Goal: Task Accomplishment & Management: Complete application form

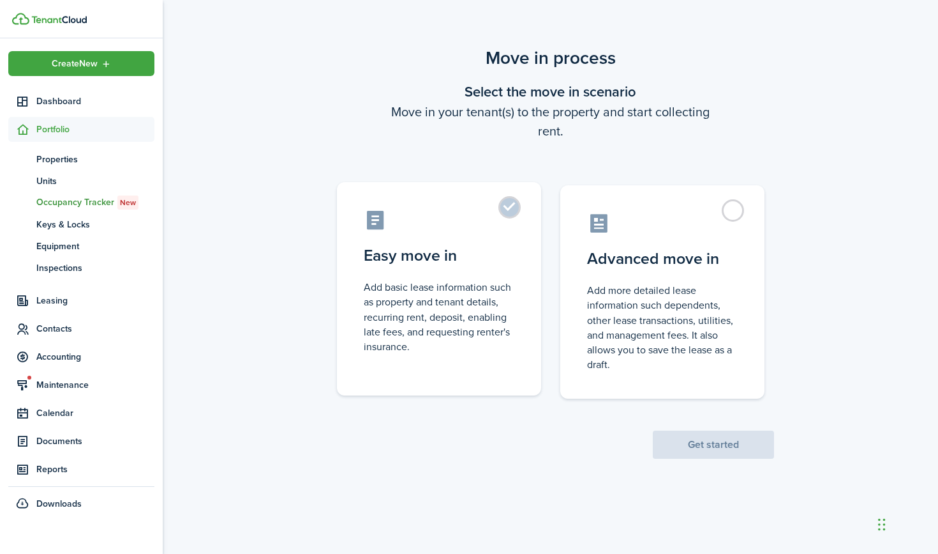
click at [483, 282] on control-radio-card-description "Add basic lease information such as property and tenant details, recurring rent…" at bounding box center [439, 317] width 151 height 74
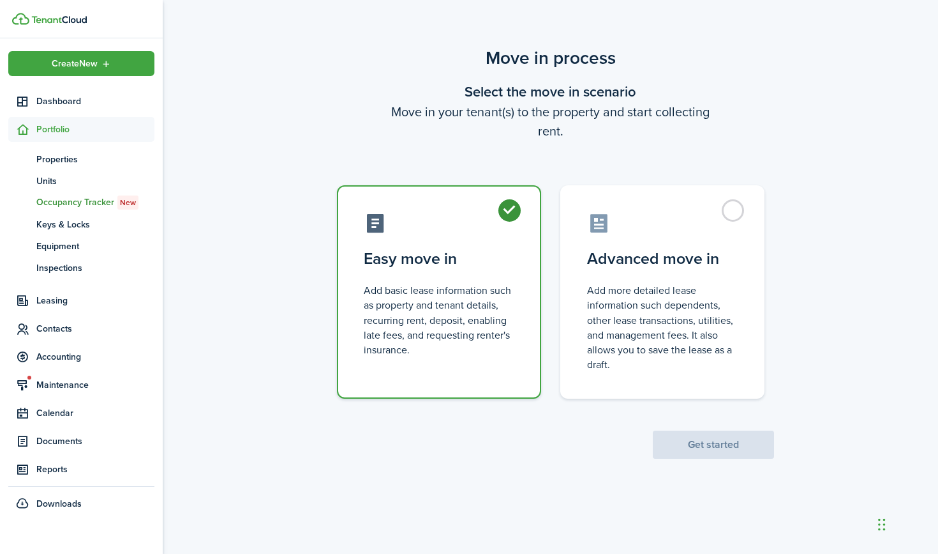
radio input "true"
click at [701, 442] on button "Get started" at bounding box center [713, 444] width 121 height 28
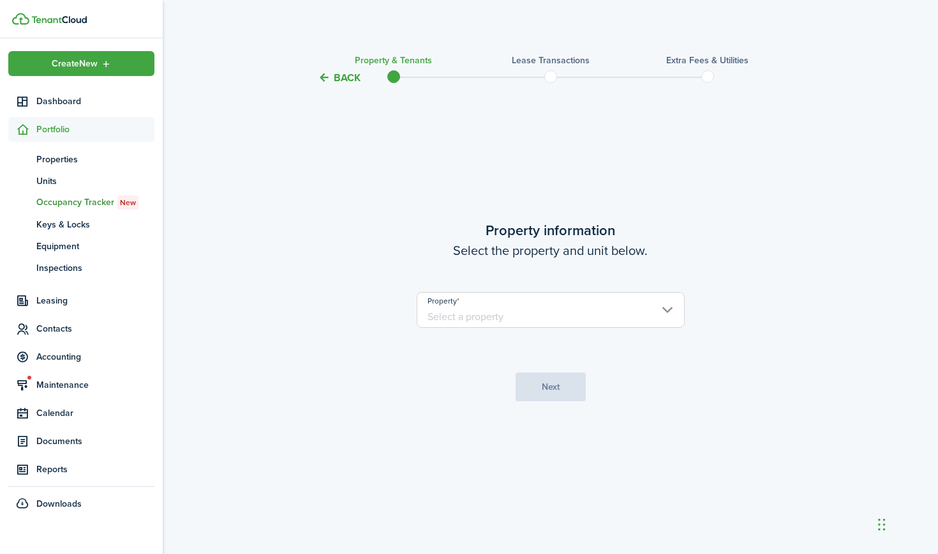
click at [468, 313] on input "Property" at bounding box center [551, 310] width 268 height 36
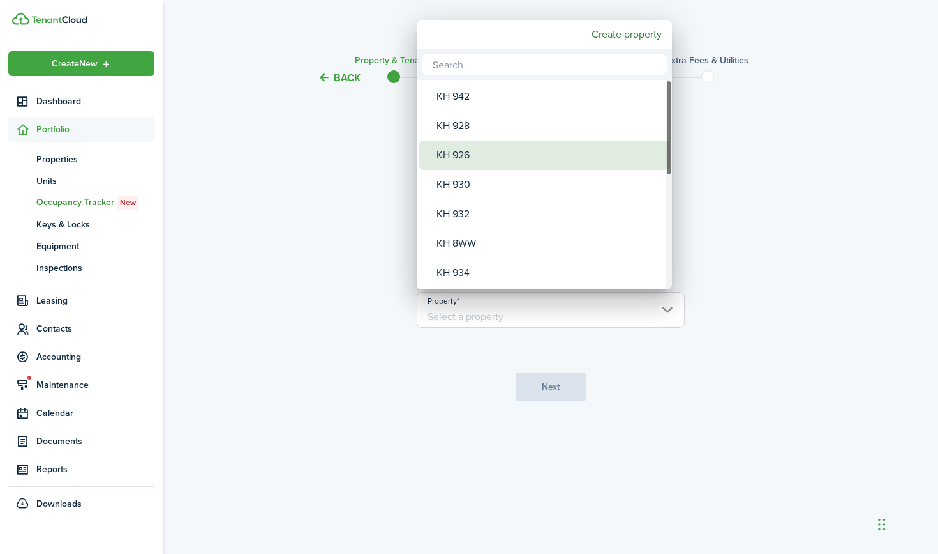
click at [464, 151] on div "KH 926" at bounding box center [550, 154] width 226 height 29
type input "KH 926"
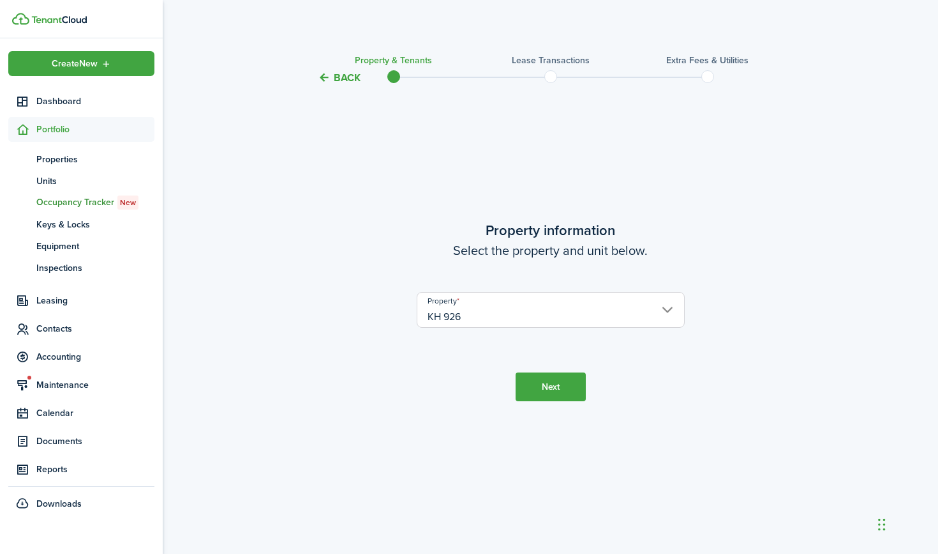
click at [525, 375] on button "Next" at bounding box center [551, 386] width 70 height 29
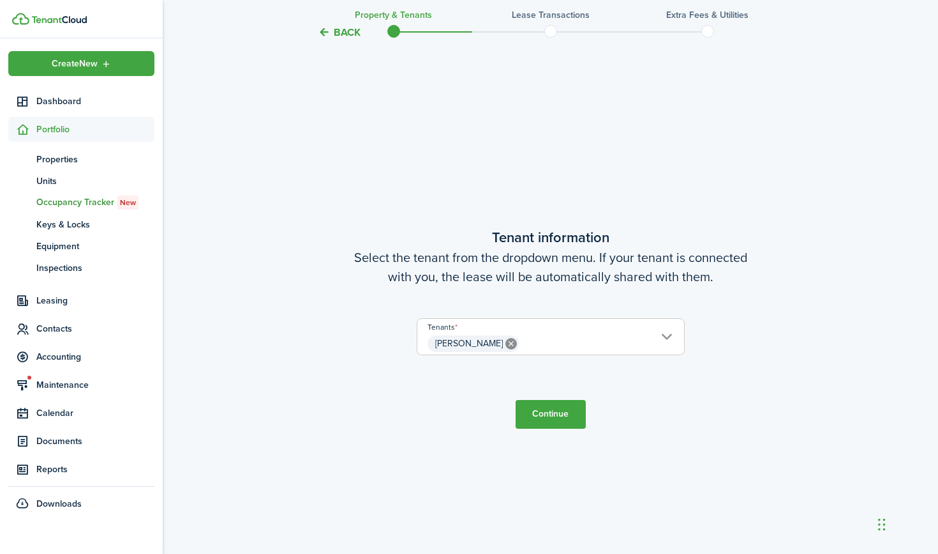
click at [546, 421] on button "Continue" at bounding box center [551, 414] width 70 height 29
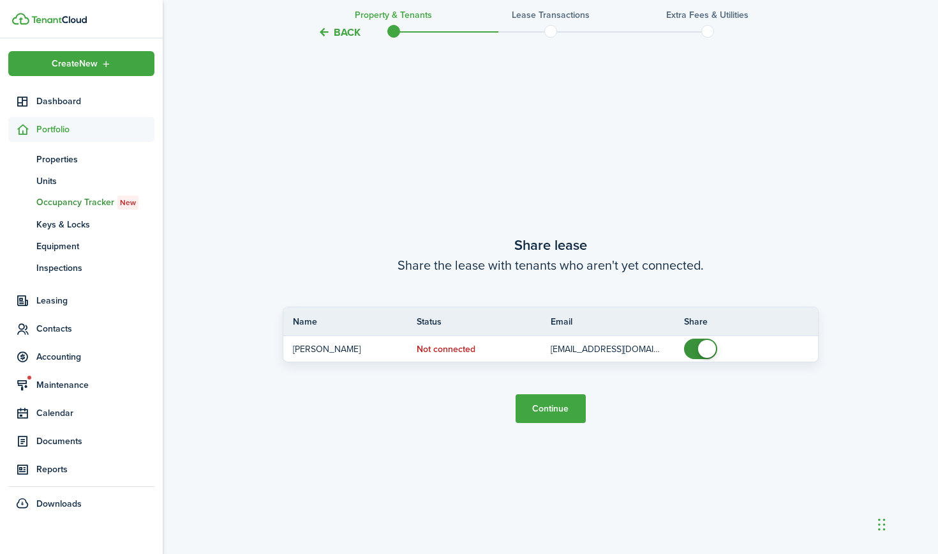
scroll to position [1021, 0]
click at [529, 399] on button "Continue" at bounding box center [551, 407] width 70 height 29
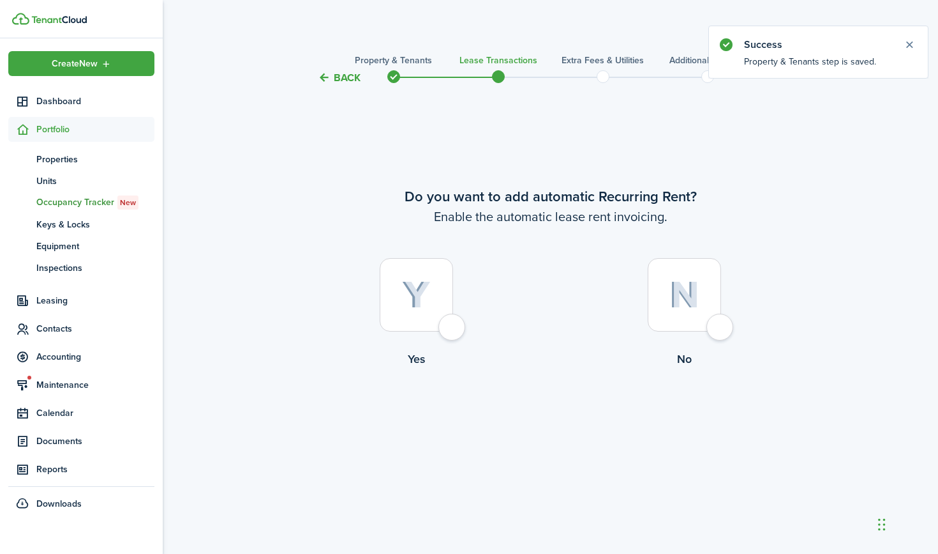
click at [448, 331] on div at bounding box center [416, 294] width 73 height 73
radio input "true"
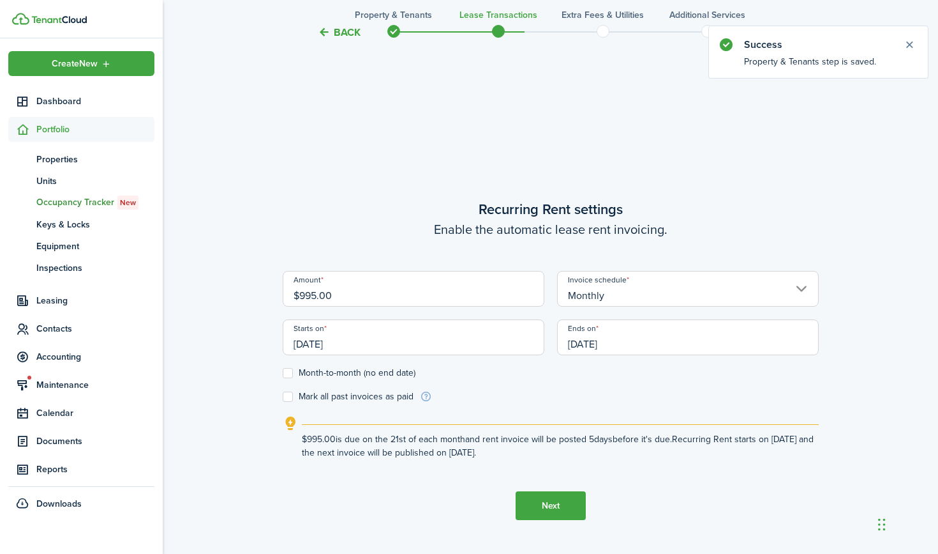
scroll to position [468, 0]
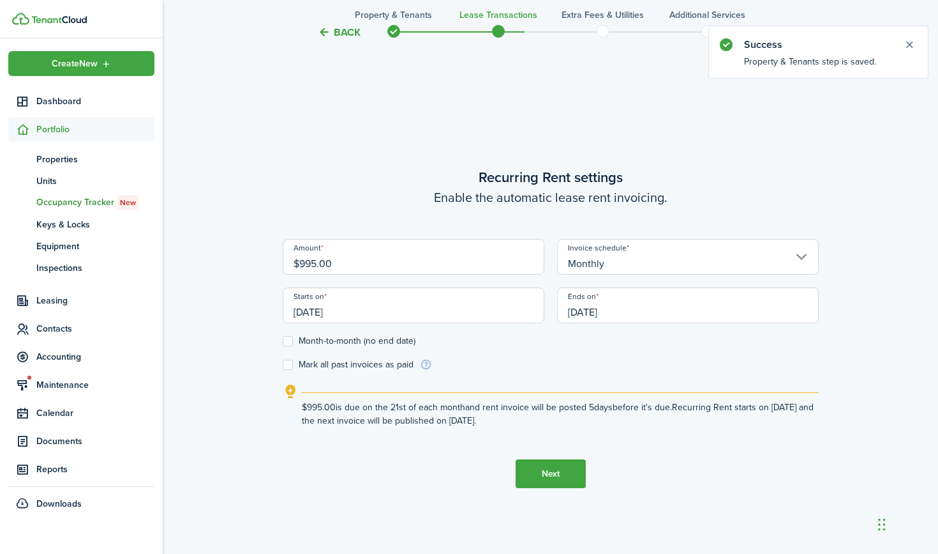
drag, startPoint x: 312, startPoint y: 264, endPoint x: 287, endPoint y: 264, distance: 24.9
click at [283, 264] on input "$995.00" at bounding box center [414, 257] width 262 height 36
type input "$1,795.00"
click at [391, 304] on input "[DATE]" at bounding box center [414, 305] width 262 height 36
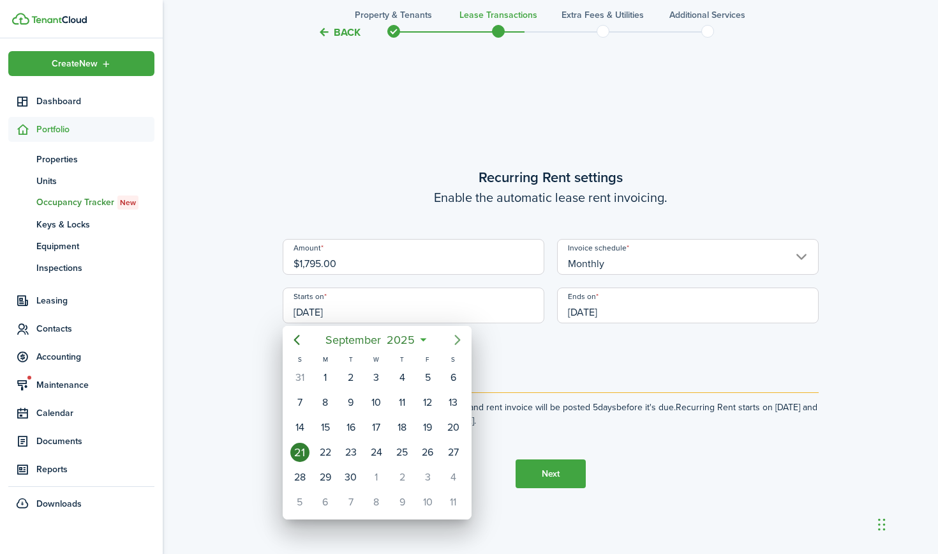
click at [451, 337] on icon "Next page" at bounding box center [457, 339] width 15 height 15
click at [453, 478] on div "1" at bounding box center [453, 476] width 19 height 19
type input "[DATE]"
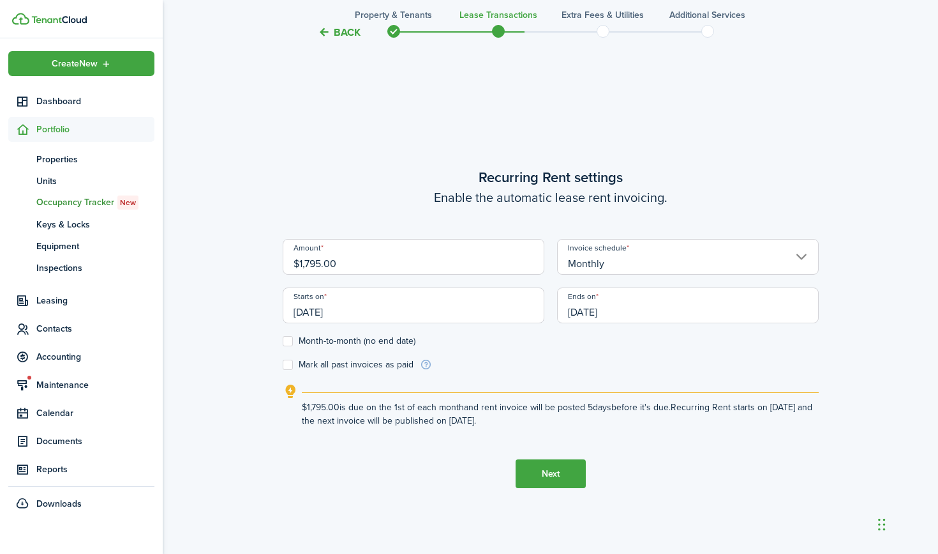
scroll to position [0, 0]
click at [574, 315] on input "[DATE]" at bounding box center [688, 305] width 262 height 36
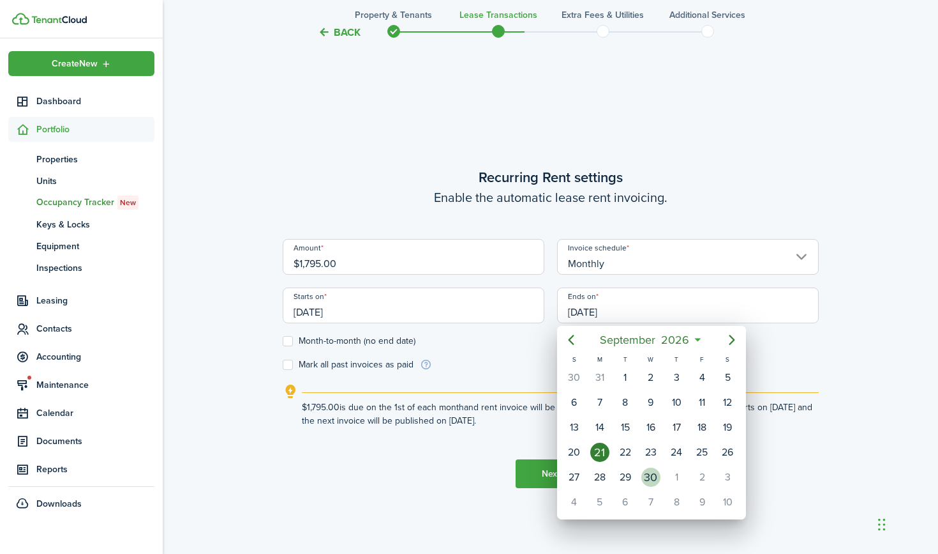
click at [649, 475] on div "30" at bounding box center [651, 476] width 19 height 19
type input "[DATE]"
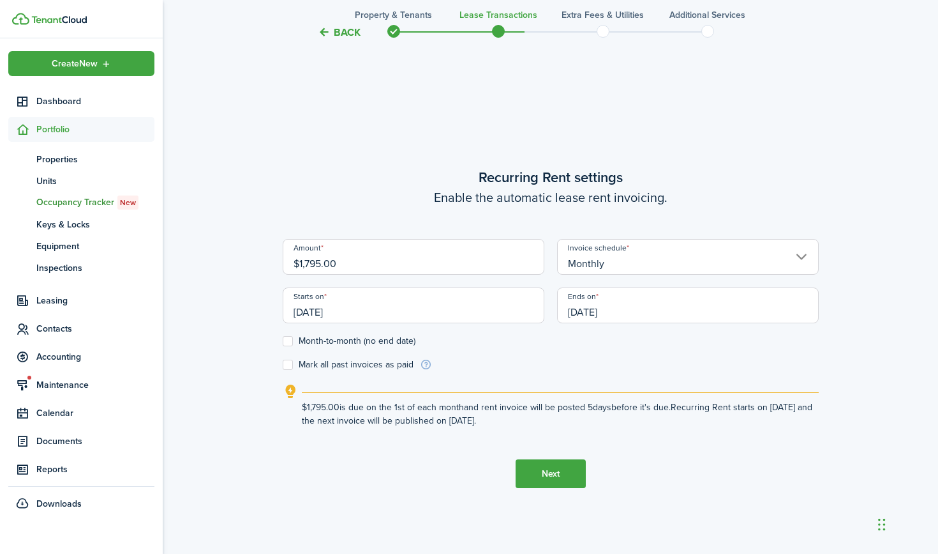
click at [546, 468] on button "Next" at bounding box center [551, 473] width 70 height 29
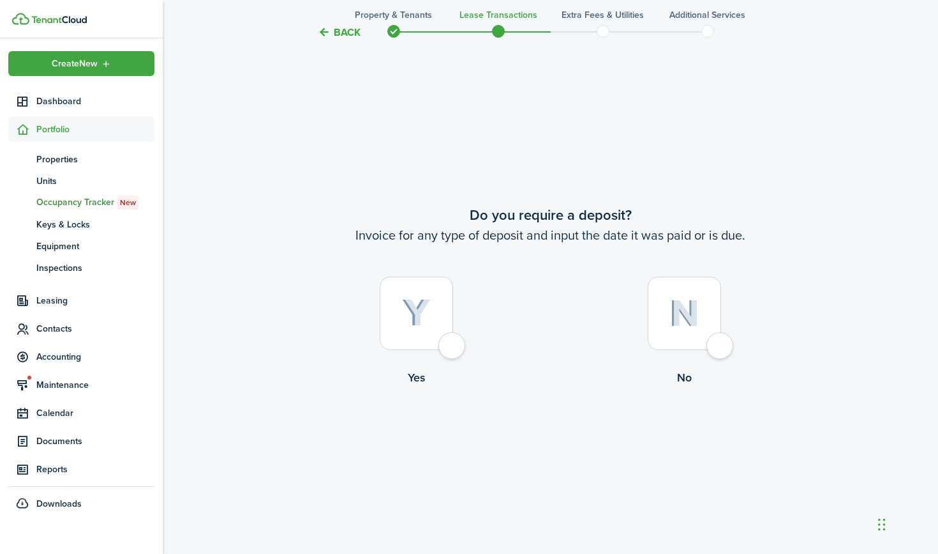
scroll to position [1021, 0]
click at [449, 349] on div at bounding box center [416, 311] width 73 height 73
radio input "true"
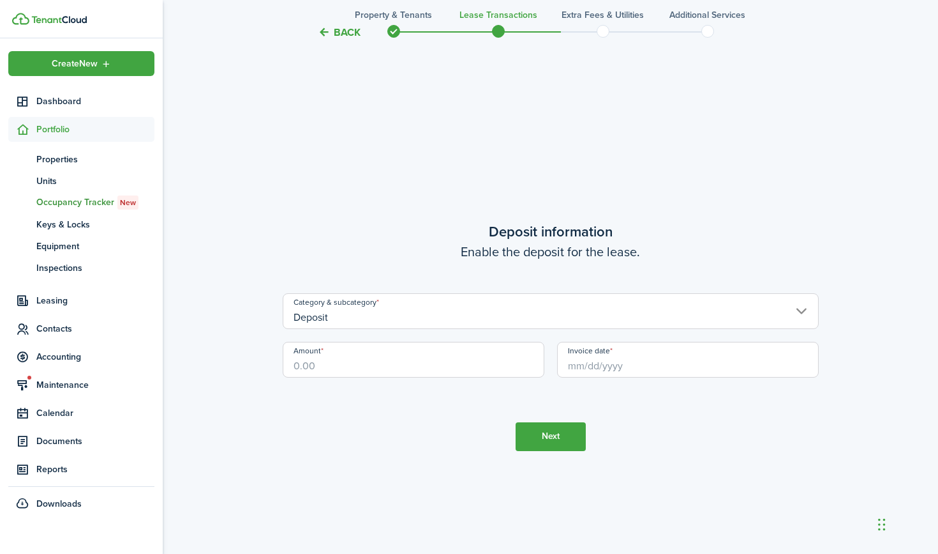
scroll to position [1575, 0]
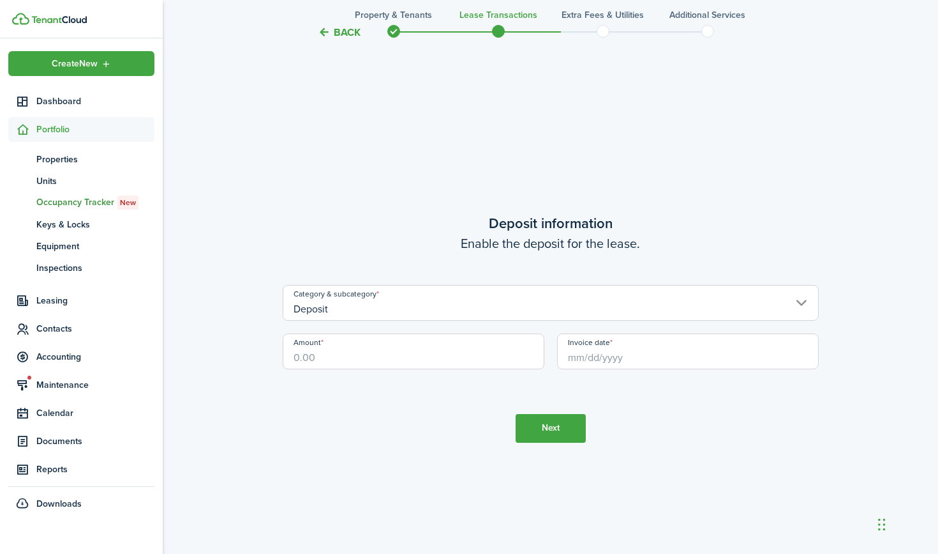
click at [344, 354] on input "Amount" at bounding box center [414, 351] width 262 height 36
type input "$1,795.00"
click at [598, 359] on input "Invoice date" at bounding box center [688, 351] width 262 height 36
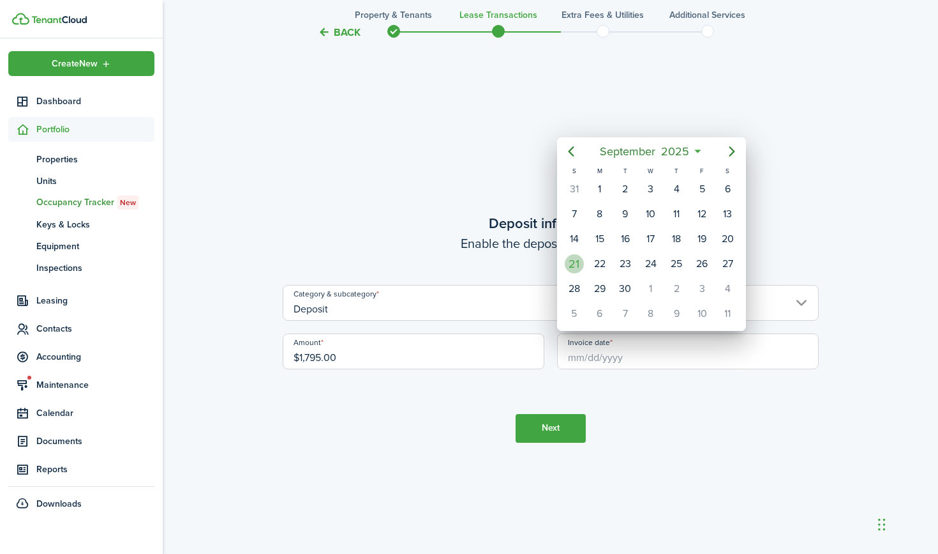
click at [575, 266] on div "21" at bounding box center [574, 263] width 19 height 19
type input "[DATE]"
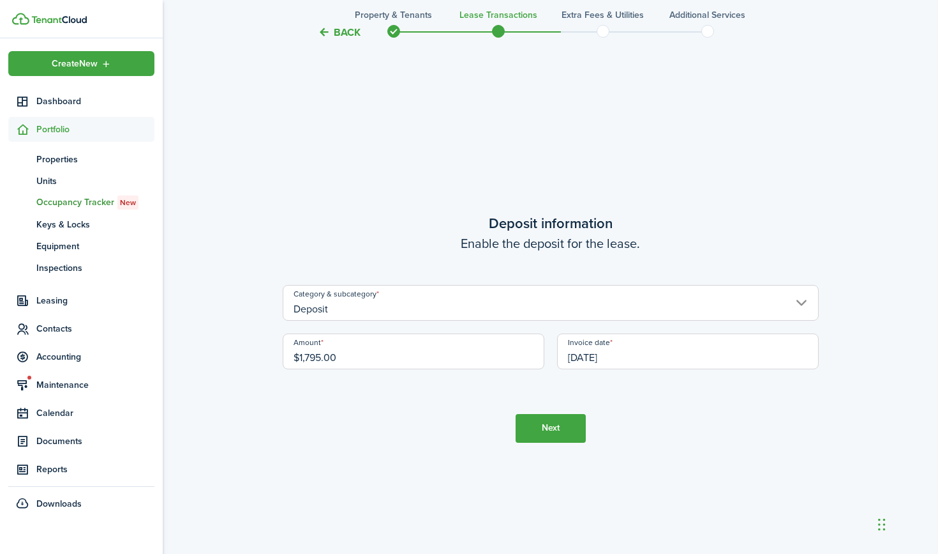
click at [550, 436] on button "Next" at bounding box center [551, 428] width 70 height 29
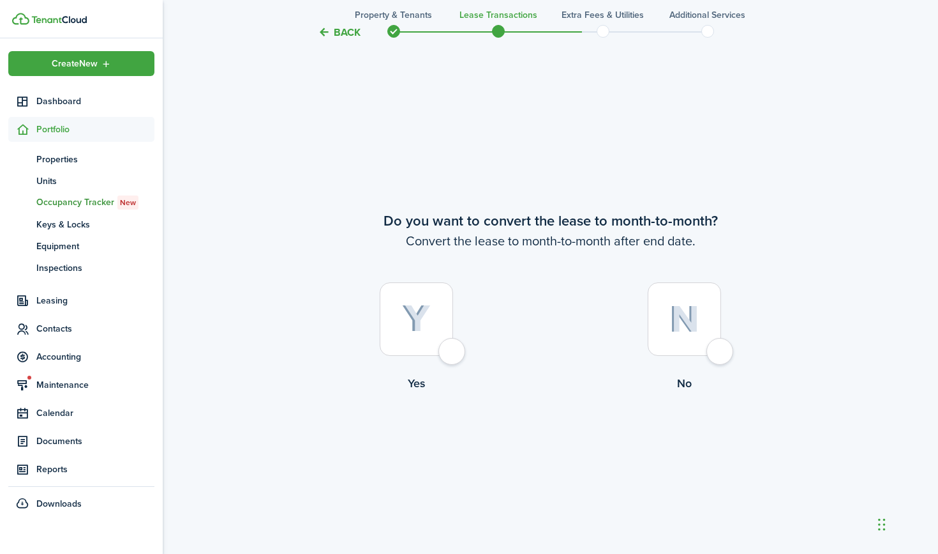
scroll to position [2129, 0]
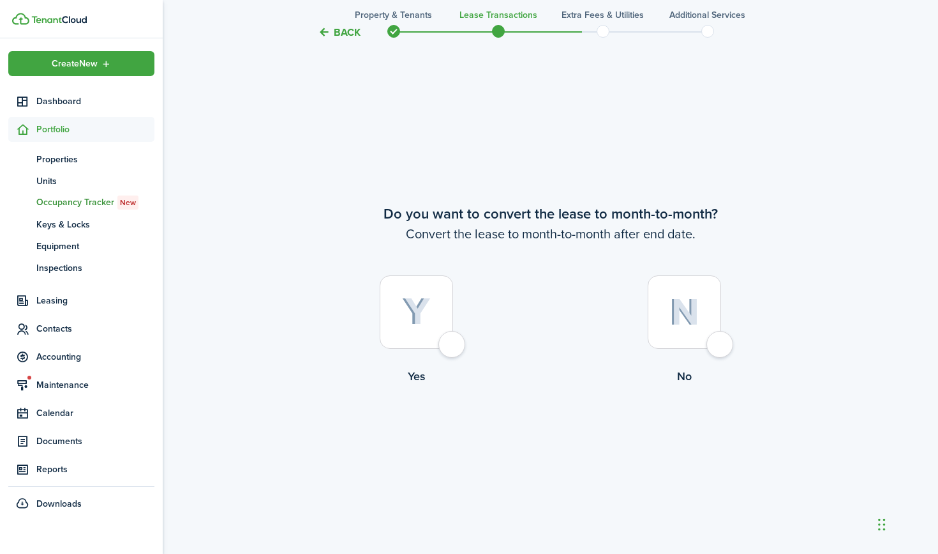
click at [453, 343] on div at bounding box center [416, 311] width 73 height 73
radio input "true"
click at [574, 458] on tc-wizard-step "Do you want to convert the lease to month-to-month? Convert the lease to month-…" at bounding box center [551, 327] width 536 height 554
click at [560, 435] on button "Continue" at bounding box center [551, 437] width 70 height 29
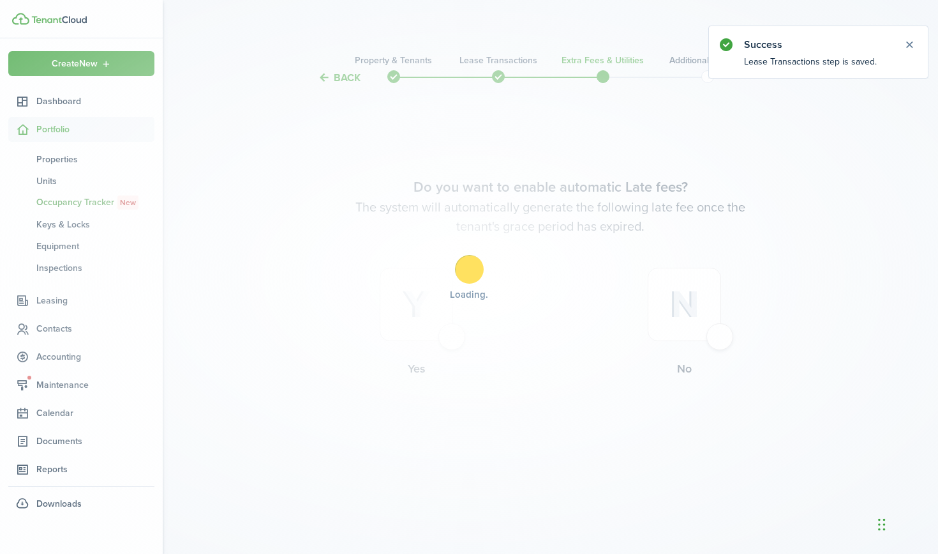
scroll to position [0, 0]
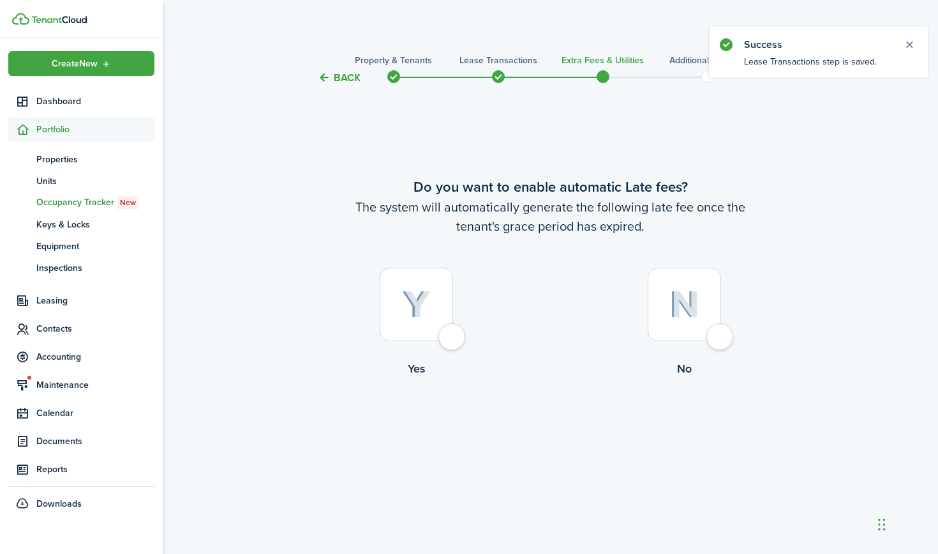
click at [447, 334] on div at bounding box center [416, 303] width 73 height 73
radio input "true"
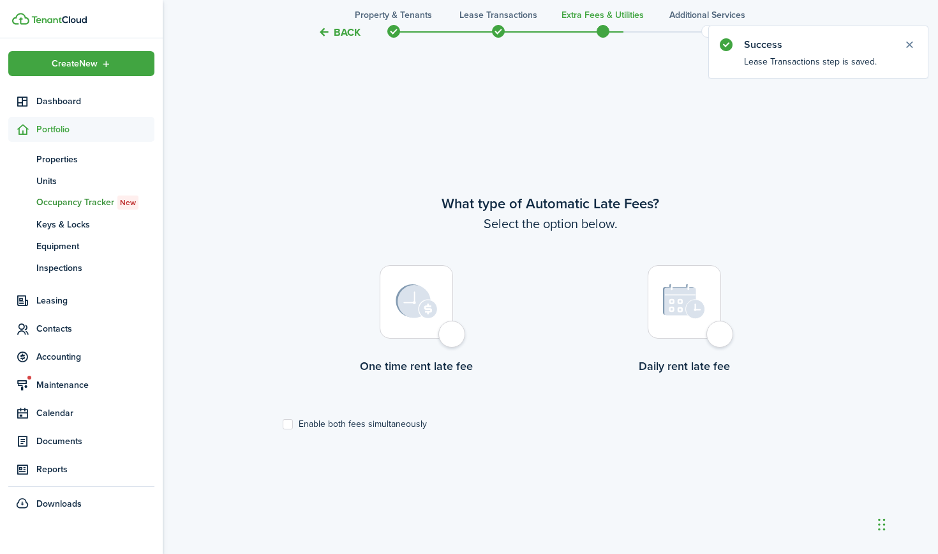
scroll to position [468, 0]
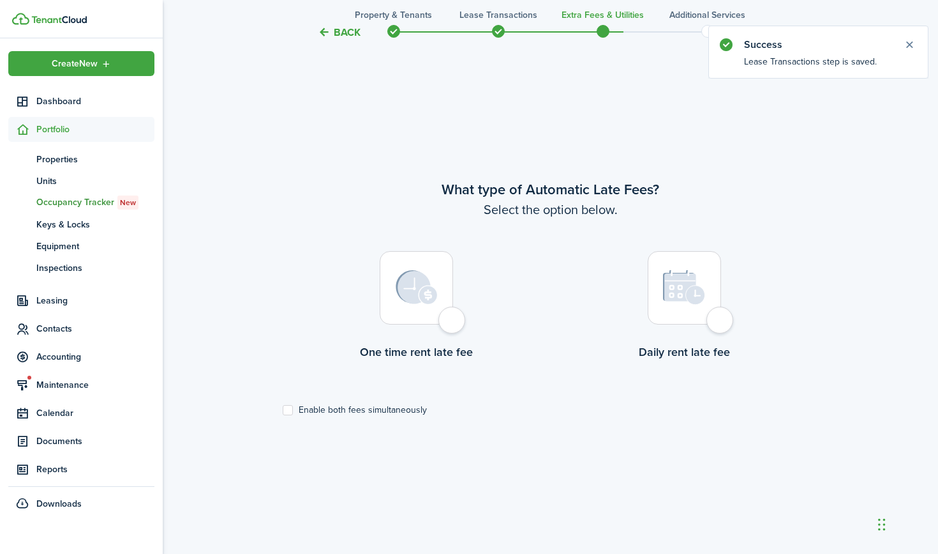
click at [453, 315] on div at bounding box center [416, 287] width 73 height 73
radio input "true"
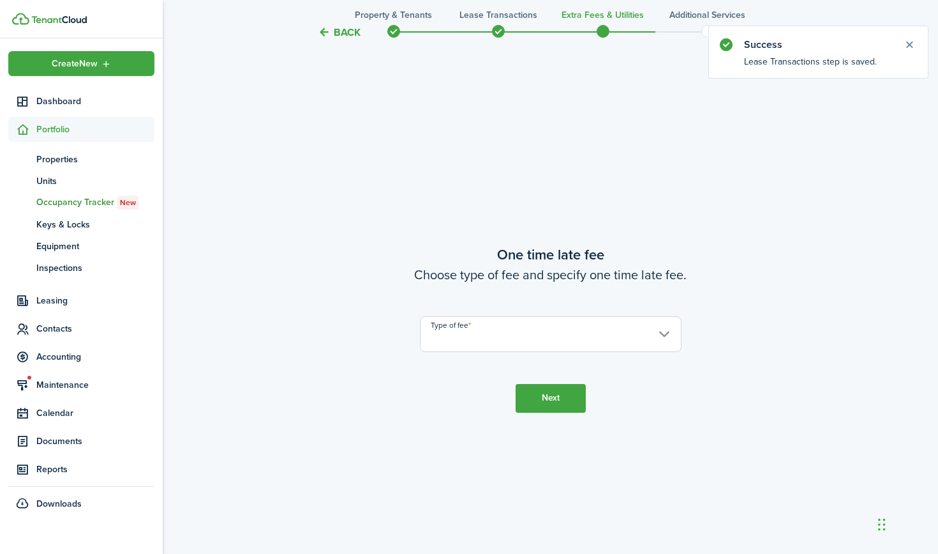
scroll to position [1021, 0]
click at [497, 336] on input "Type of fee" at bounding box center [551, 333] width 262 height 36
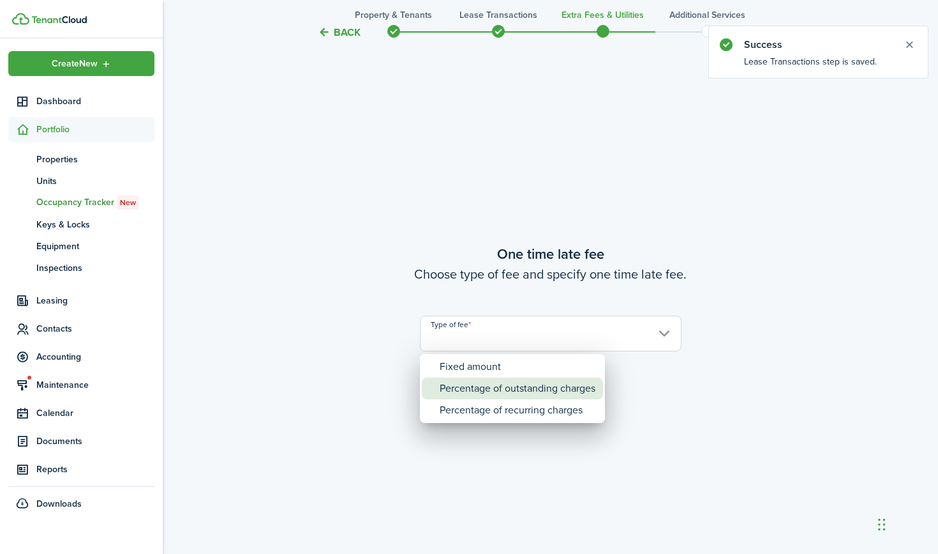
click at [480, 386] on div "Percentage of outstanding charges" at bounding box center [518, 388] width 156 height 22
type input "Percentage of outstanding charges"
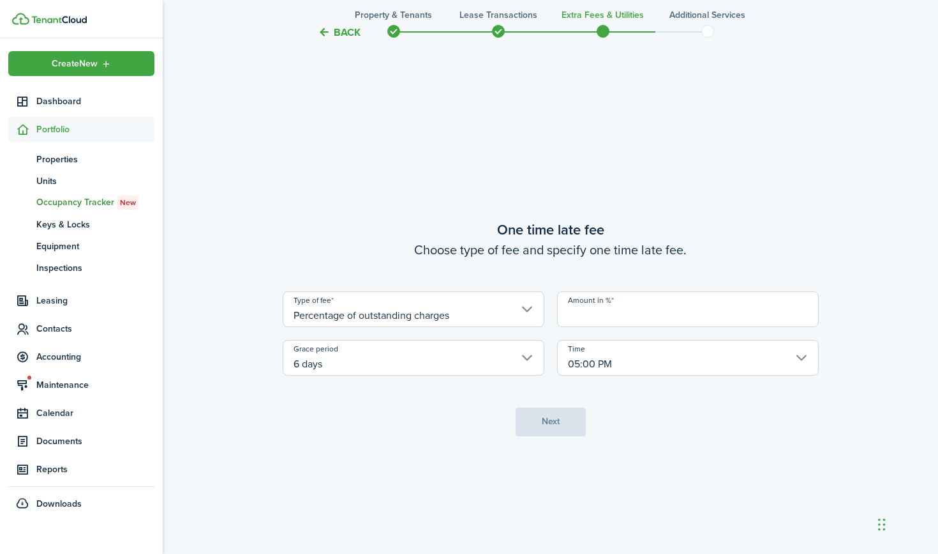
click at [614, 314] on input "Amount in %" at bounding box center [688, 309] width 262 height 36
type input "0"
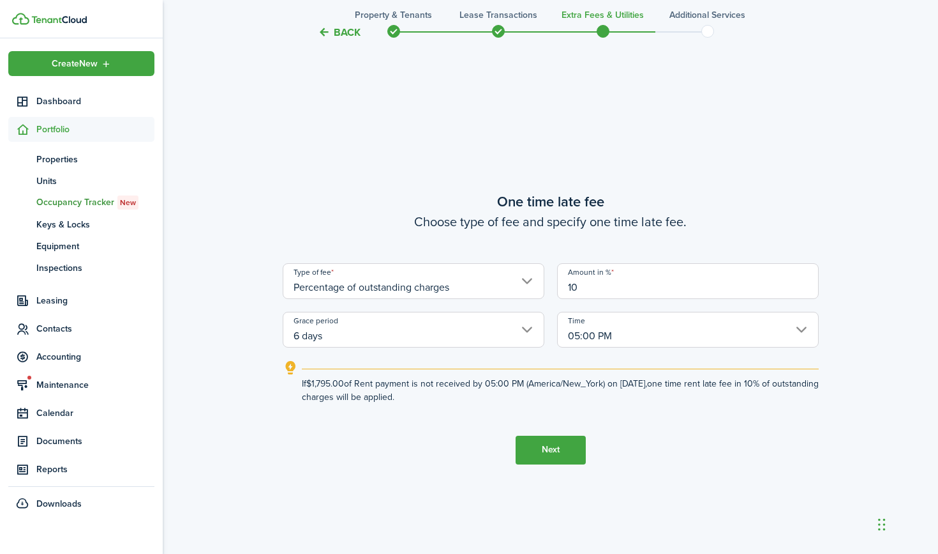
type input "10"
click at [562, 443] on button "Next" at bounding box center [551, 449] width 70 height 29
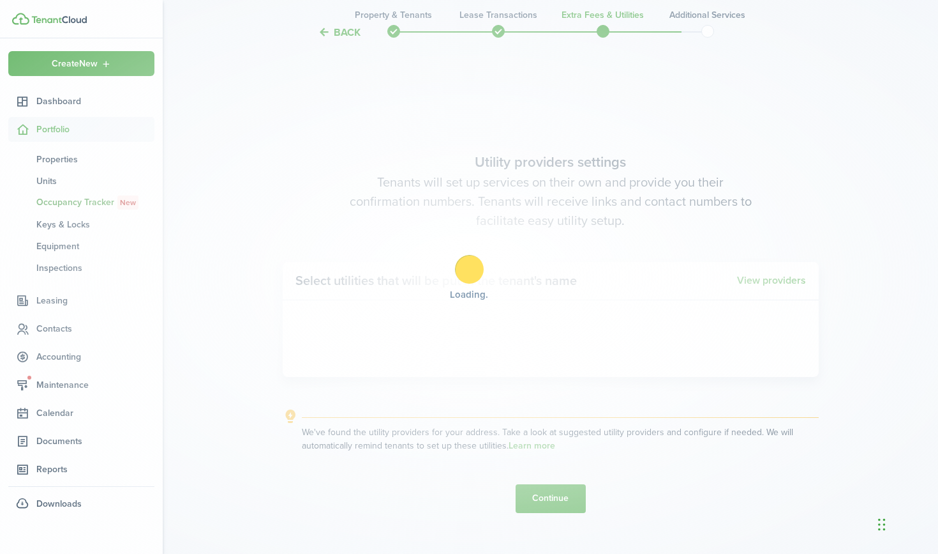
scroll to position [1575, 0]
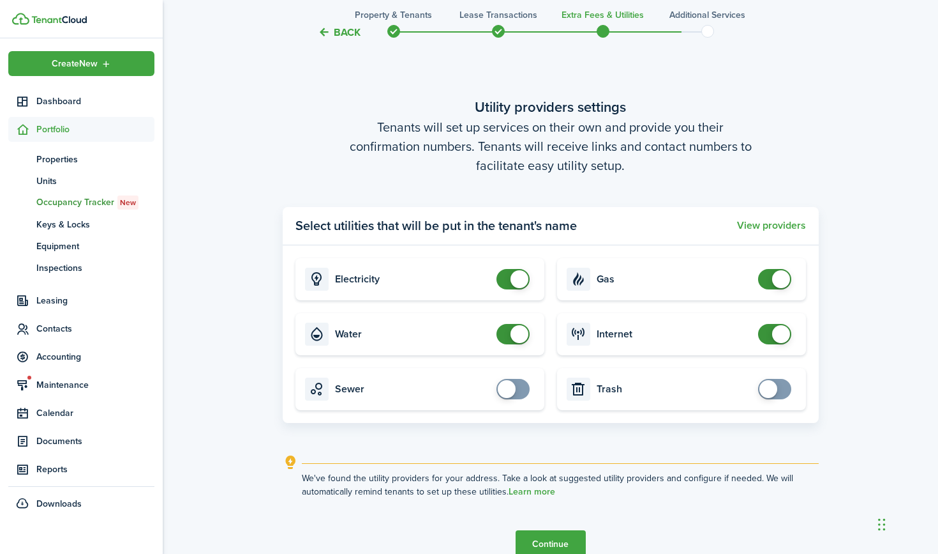
checkbox input "false"
click at [774, 278] on span at bounding box center [781, 279] width 18 height 18
checkbox input "false"
click at [771, 328] on span at bounding box center [775, 334] width 13 height 20
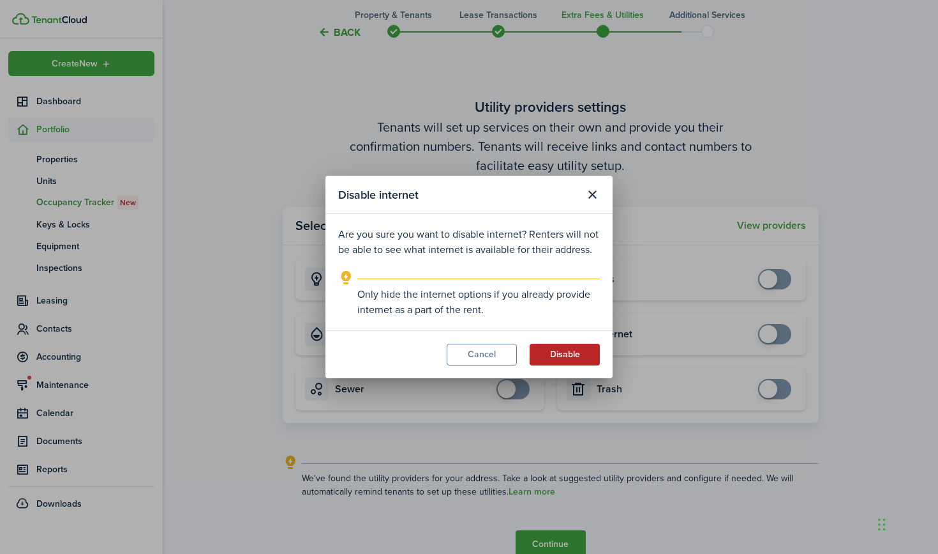
click at [562, 355] on button "Disable" at bounding box center [565, 354] width 70 height 22
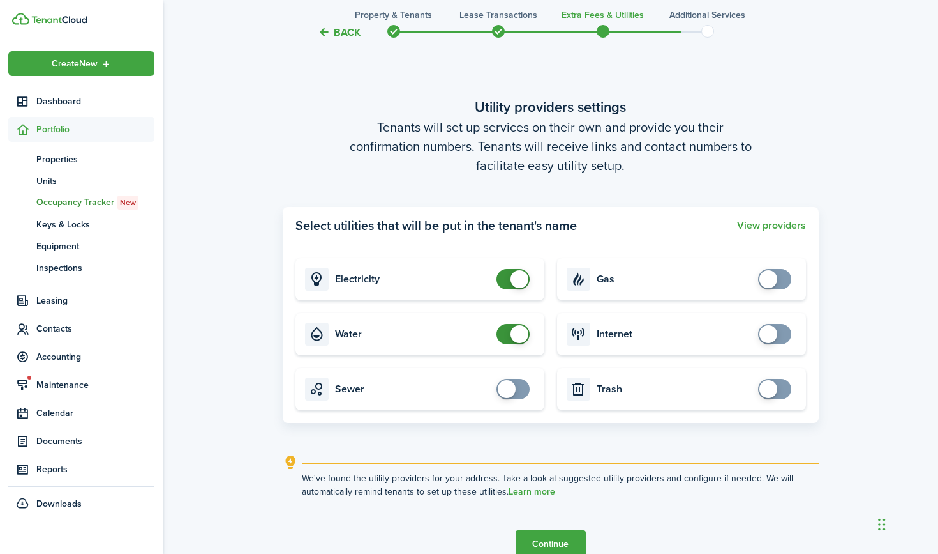
checkbox input "false"
click at [507, 335] on span at bounding box center [513, 334] width 13 height 20
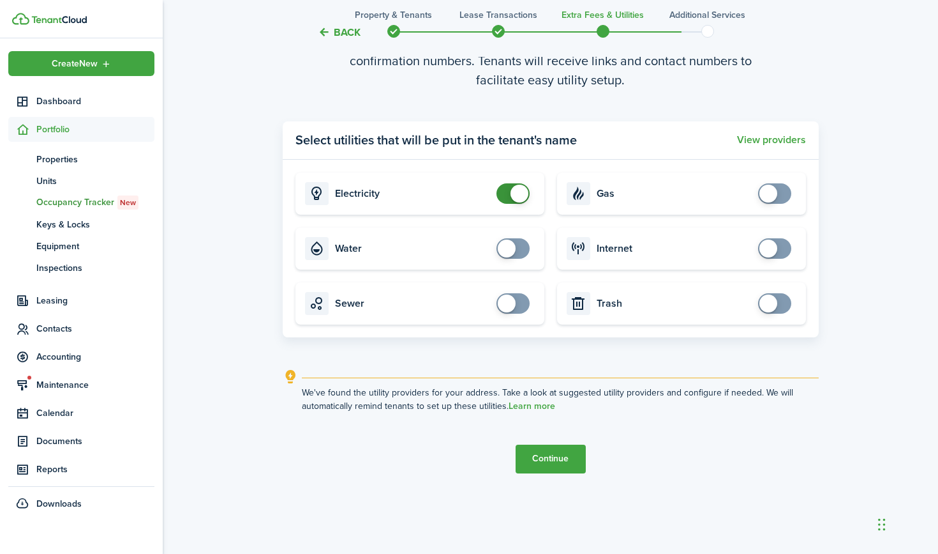
scroll to position [1661, 0]
click at [552, 456] on button "Continue" at bounding box center [551, 458] width 70 height 29
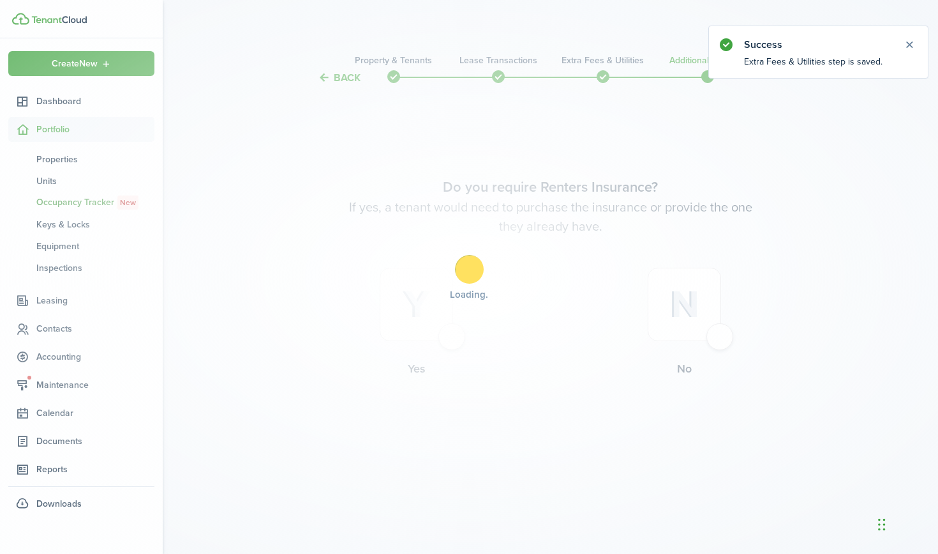
scroll to position [0, 0]
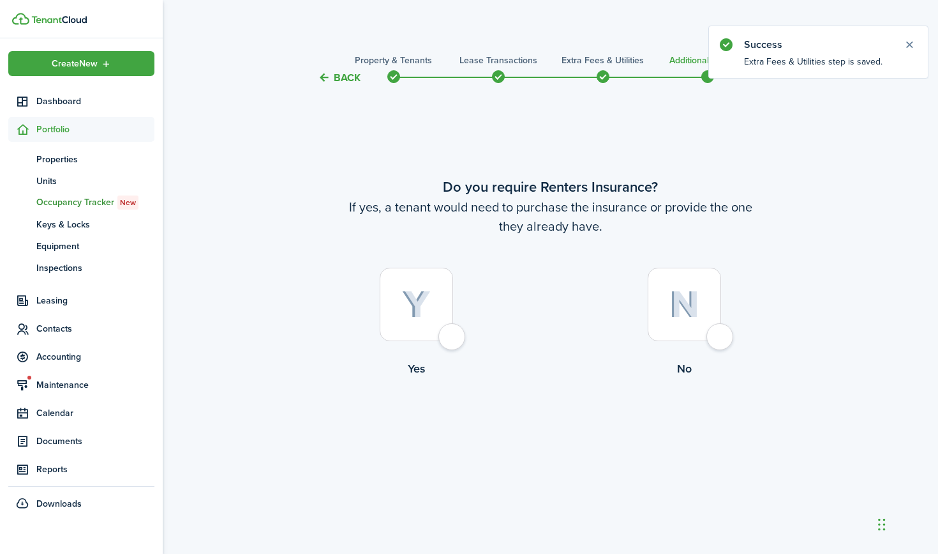
click at [462, 347] on label "Yes" at bounding box center [417, 325] width 268 height 116
radio input "true"
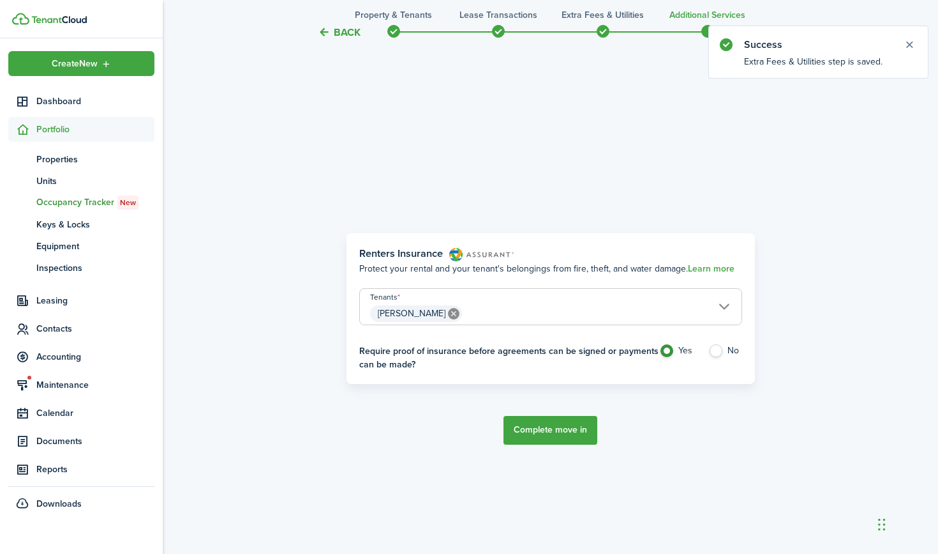
scroll to position [468, 0]
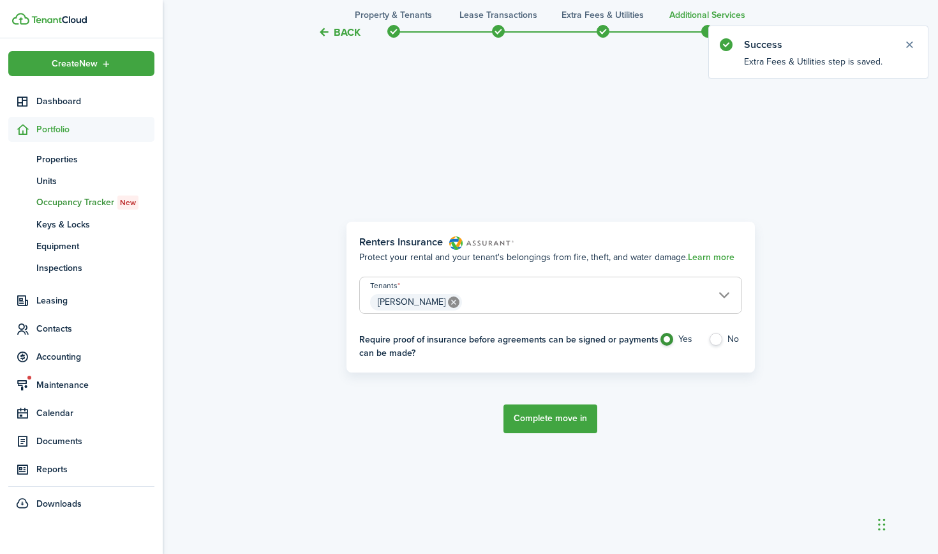
click at [557, 418] on button "Complete move in" at bounding box center [551, 418] width 94 height 29
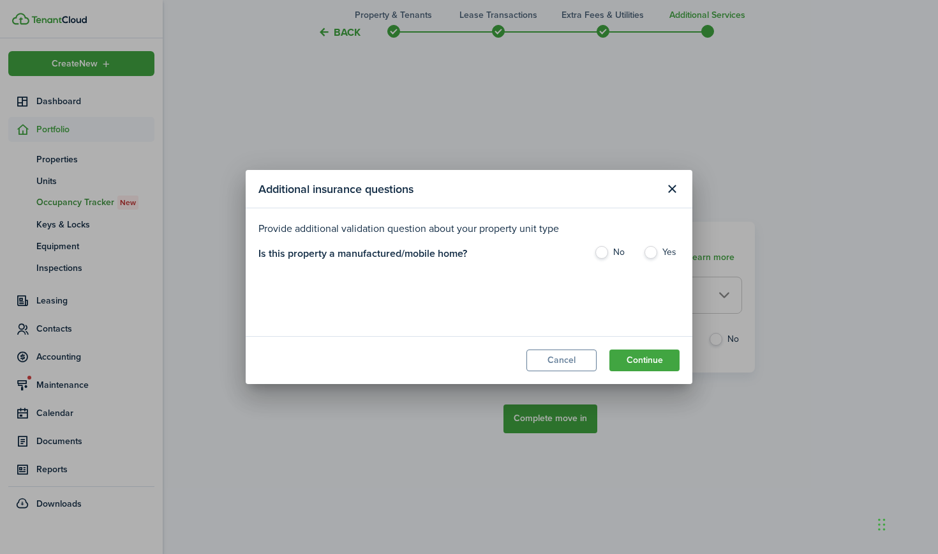
click at [603, 251] on label "No" at bounding box center [612, 255] width 36 height 19
radio input "true"
click at [659, 361] on button "Continue" at bounding box center [645, 360] width 70 height 22
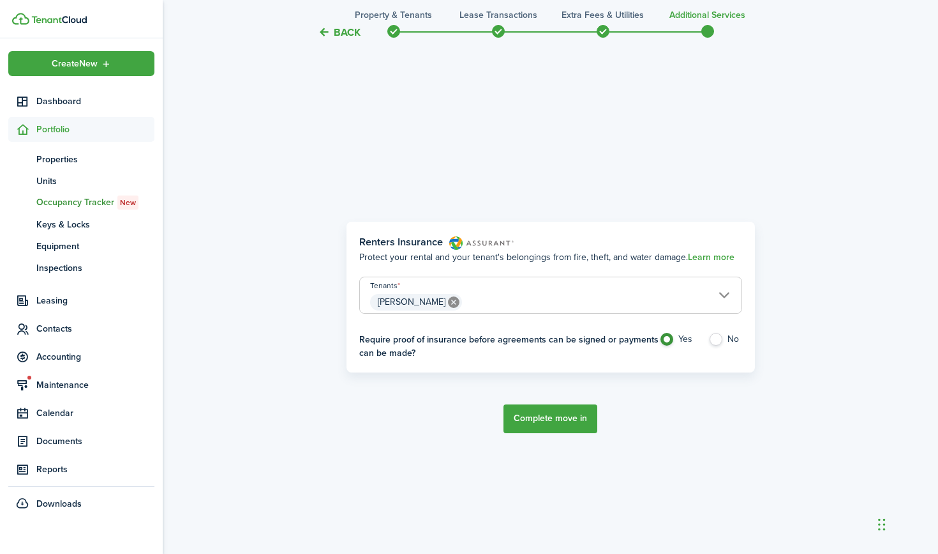
click at [569, 413] on button "Complete move in" at bounding box center [551, 418] width 94 height 29
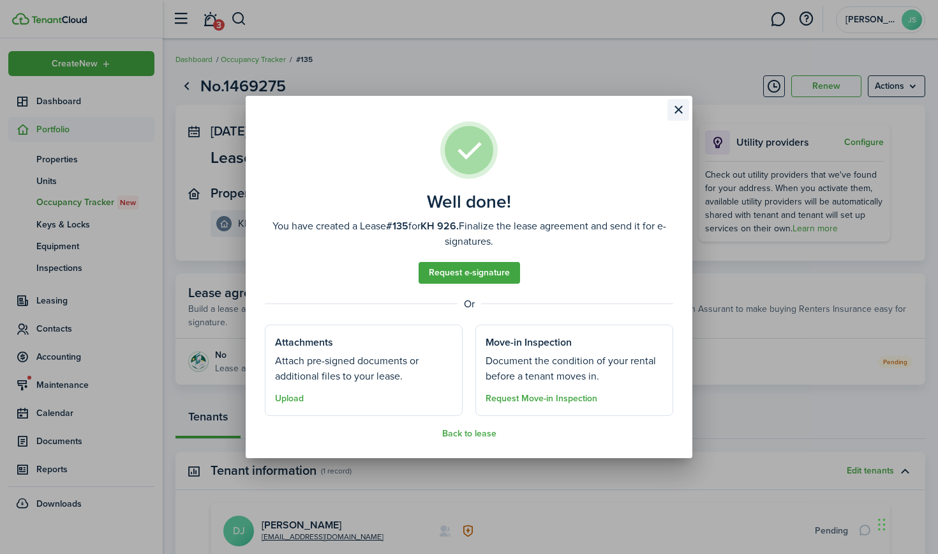
click at [678, 114] on button "Close modal" at bounding box center [679, 110] width 22 height 22
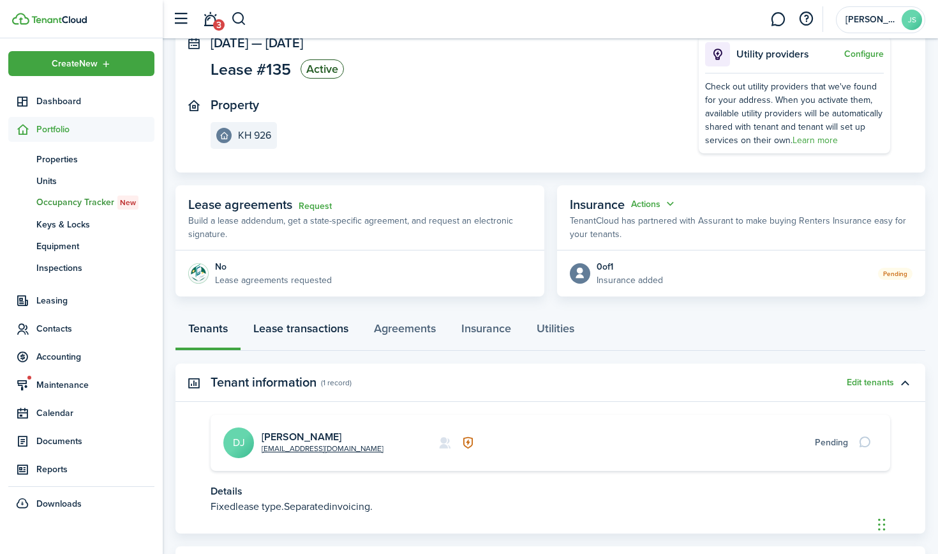
scroll to position [95, 0]
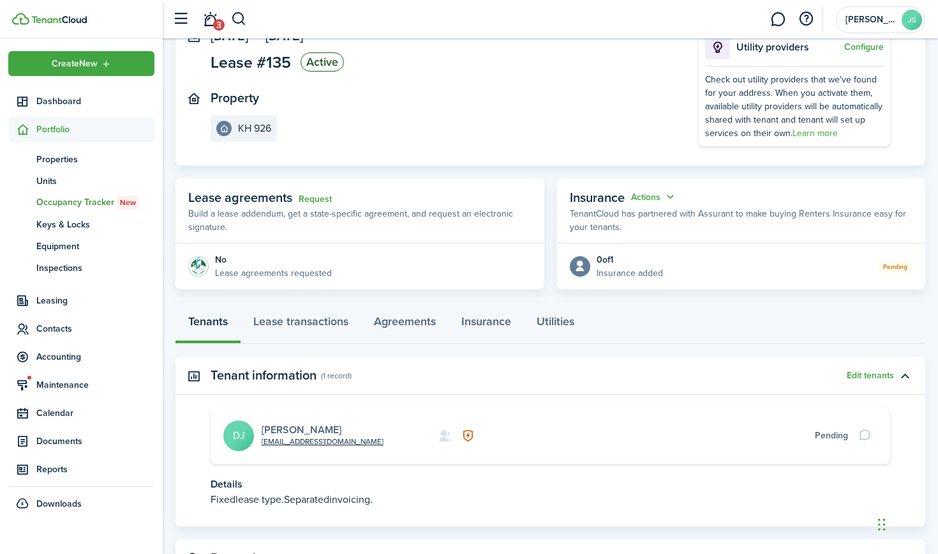
click at [276, 424] on link "[PERSON_NAME]" at bounding box center [302, 429] width 80 height 15
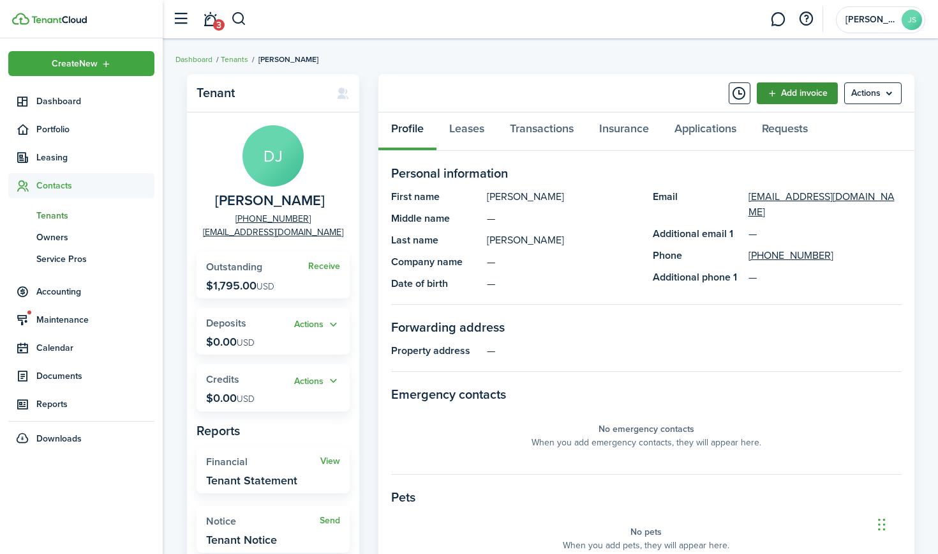
click at [804, 91] on link "Add invoice" at bounding box center [797, 93] width 81 height 22
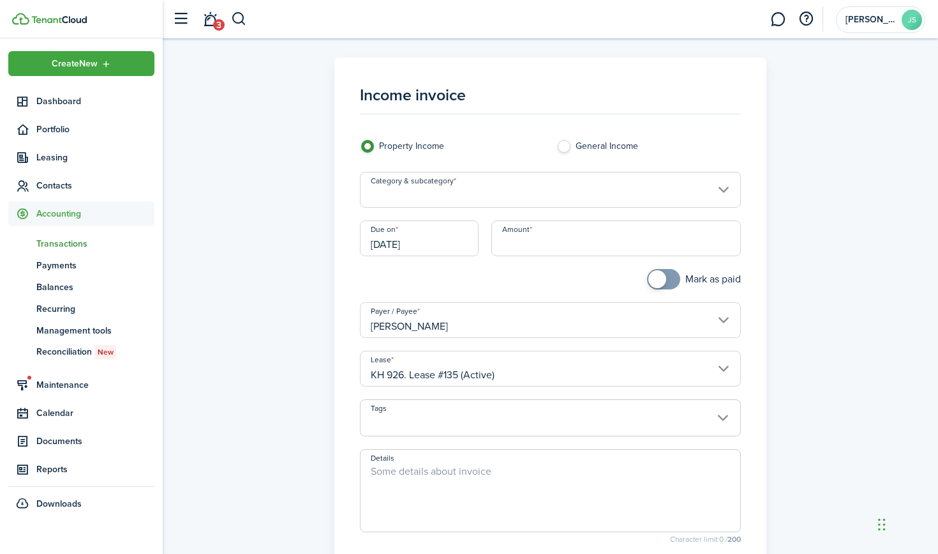
click at [483, 184] on input "Category & subcategory" at bounding box center [550, 190] width 381 height 36
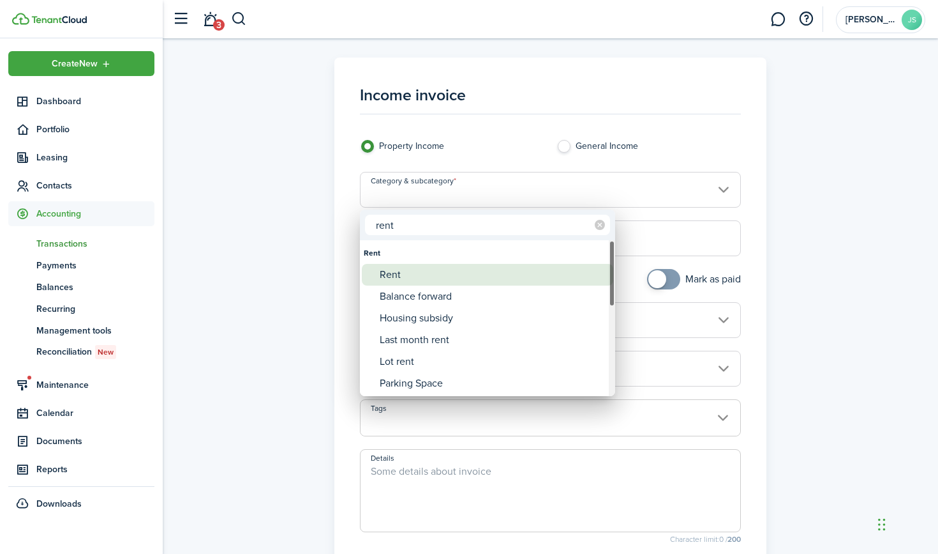
type input "rent"
click at [422, 278] on div "Rent" at bounding box center [493, 275] width 226 height 22
type input "Rent"
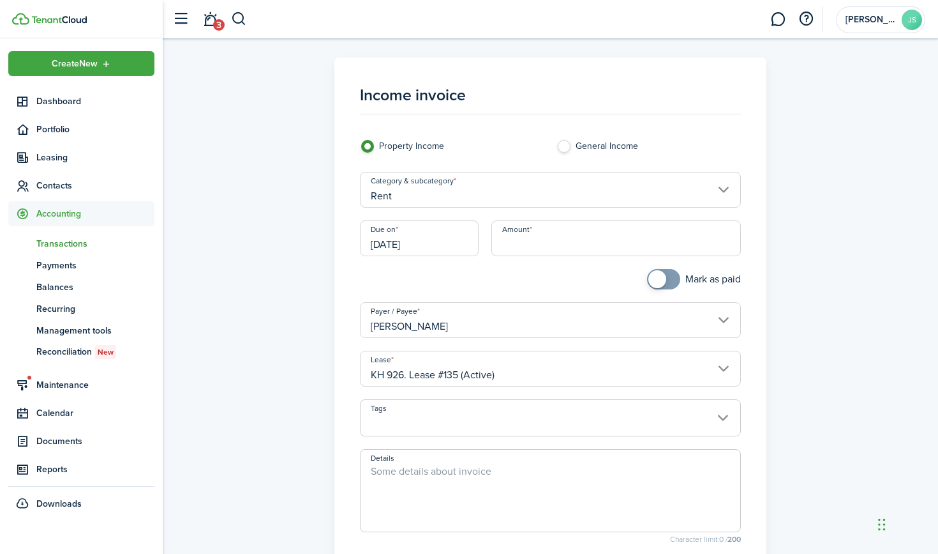
click at [422, 246] on input "[DATE]" at bounding box center [419, 238] width 119 height 36
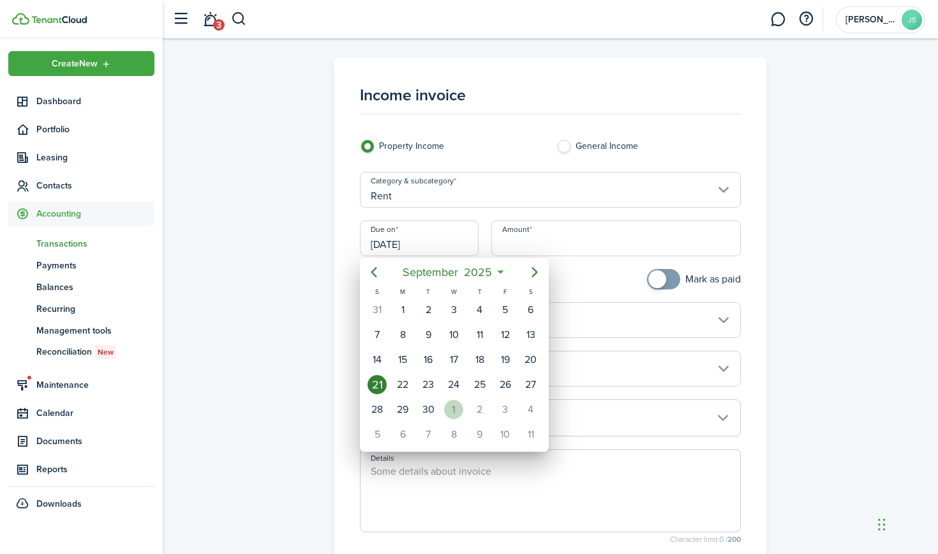
click at [452, 407] on div "1" at bounding box center [453, 409] width 19 height 19
type input "[DATE]"
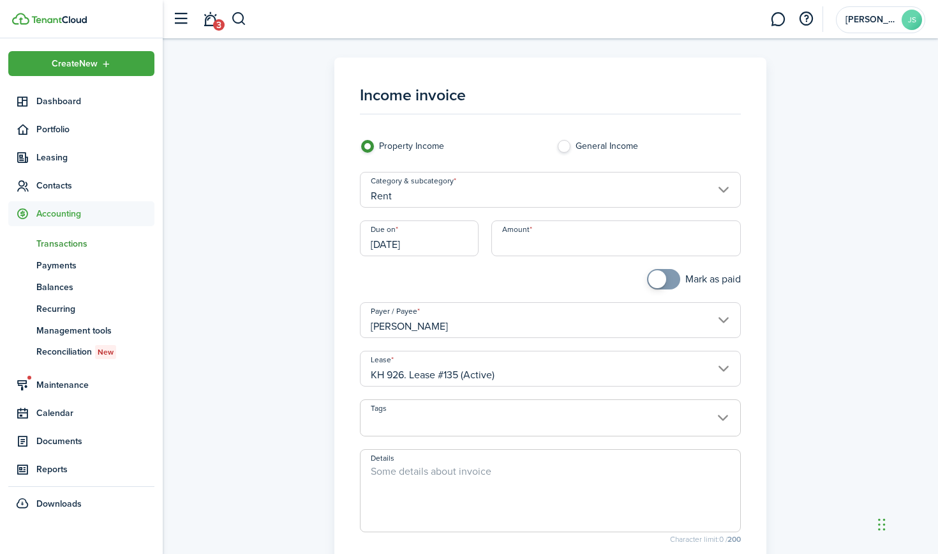
click at [539, 235] on input "Amount" at bounding box center [617, 238] width 250 height 36
type input "$1,795.00"
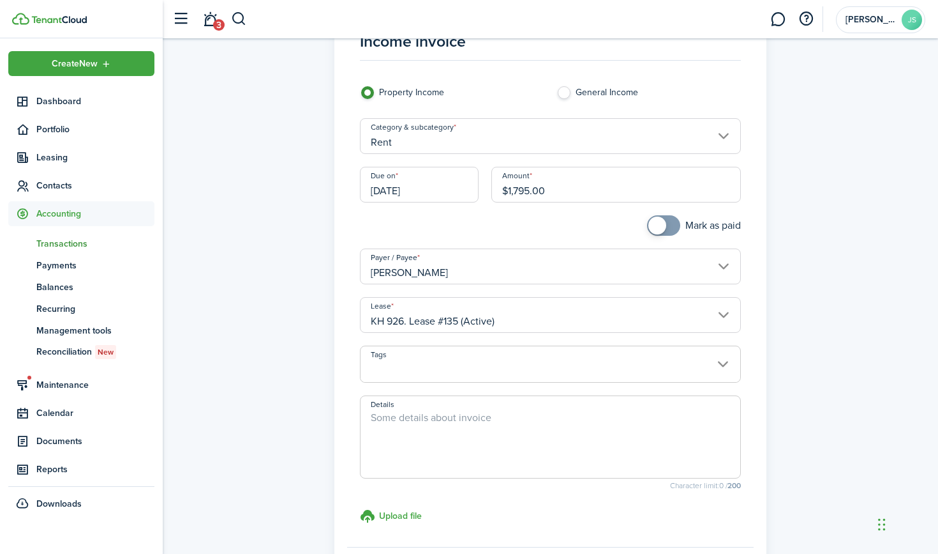
scroll to position [54, 0]
click at [435, 409] on textarea "Details" at bounding box center [551, 439] width 380 height 61
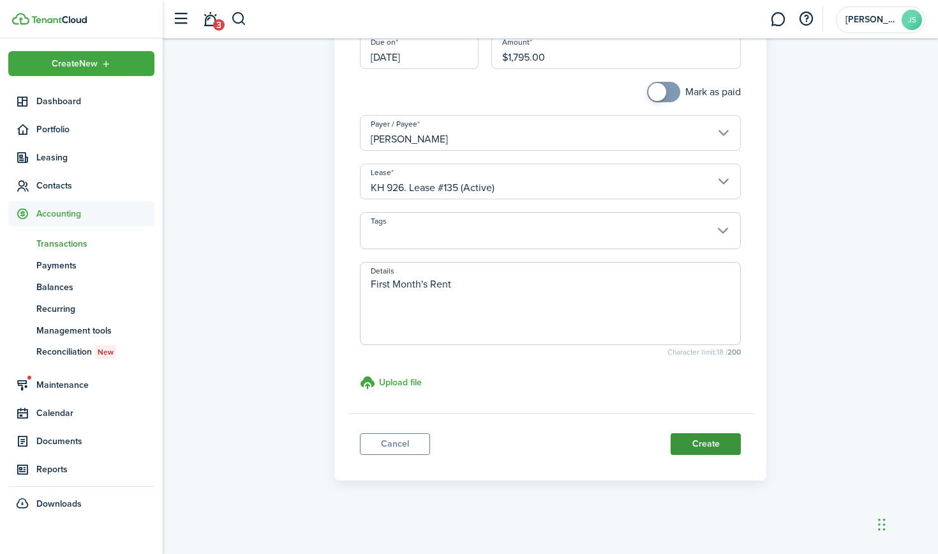
scroll to position [186, 0]
type textarea "First Month's Rent"
click at [706, 444] on button "Create" at bounding box center [706, 444] width 70 height 22
